Goal: Transaction & Acquisition: Register for event/course

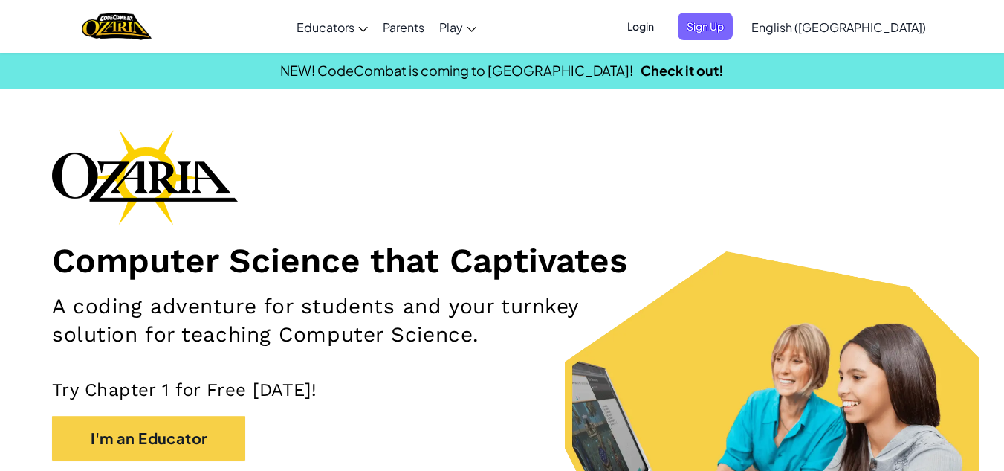
click at [581, 381] on p "Try Chapter 1 for Free [DATE]!" at bounding box center [502, 389] width 900 height 22
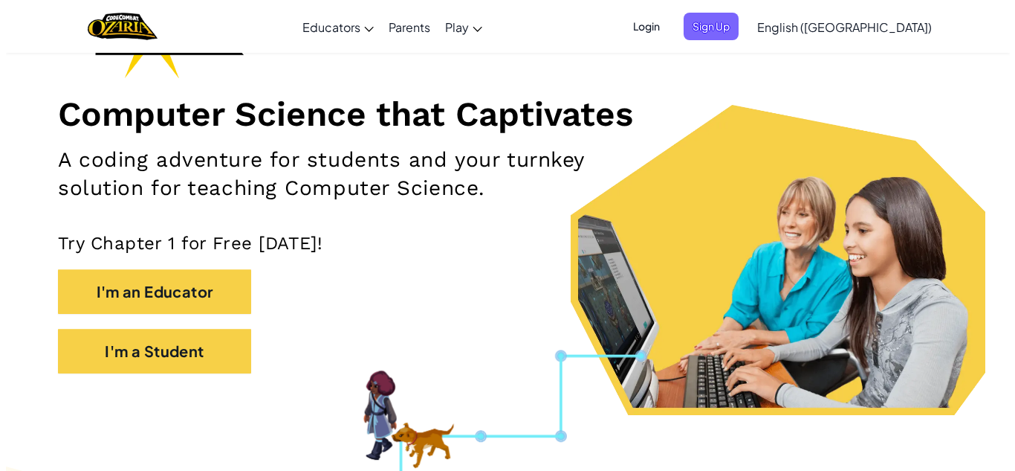
scroll to position [147, 0]
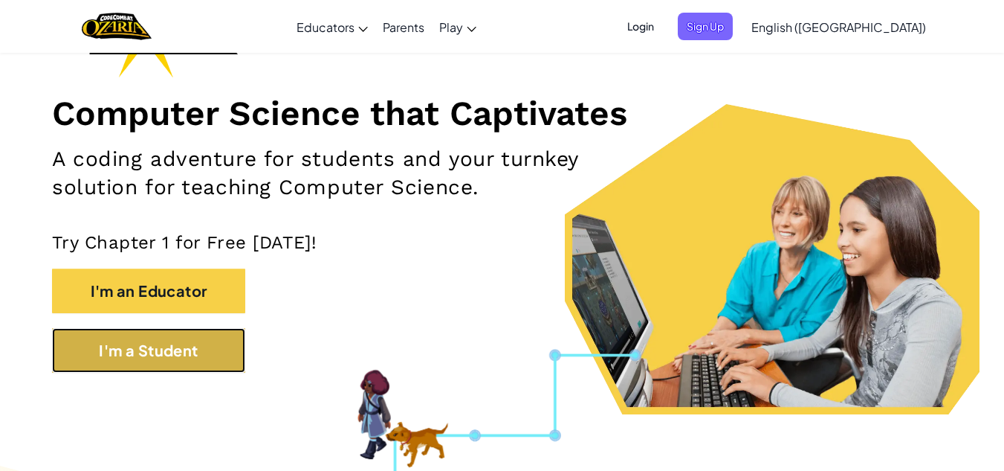
click at [242, 360] on button "I'm a Student" at bounding box center [148, 350] width 193 height 45
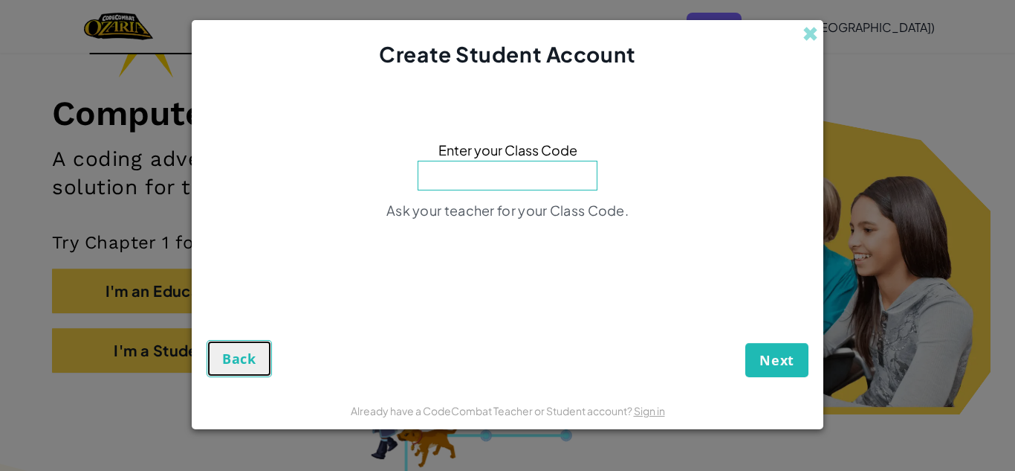
click at [250, 366] on span "Back" at bounding box center [239, 358] width 34 height 18
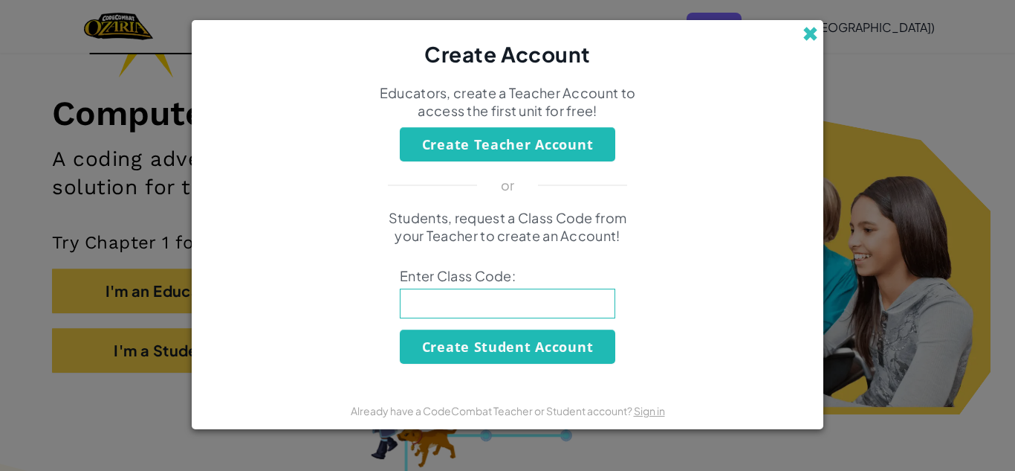
click at [807, 33] on span at bounding box center [811, 34] width 16 height 16
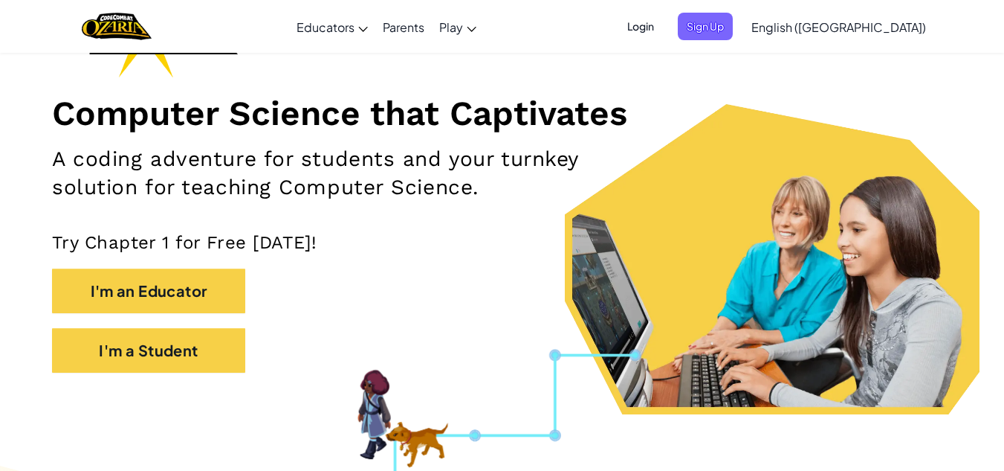
click at [663, 27] on span "Login" at bounding box center [640, 27] width 45 height 28
